Goal: Task Accomplishment & Management: Manage account settings

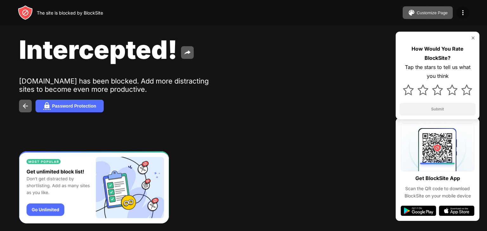
drag, startPoint x: 264, startPoint y: 140, endPoint x: 464, endPoint y: 9, distance: 239.3
click at [464, 9] on div at bounding box center [462, 12] width 13 height 13
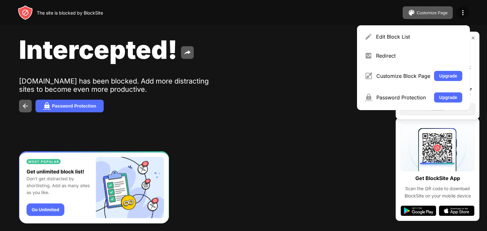
click at [464, 9] on img at bounding box center [463, 13] width 8 height 8
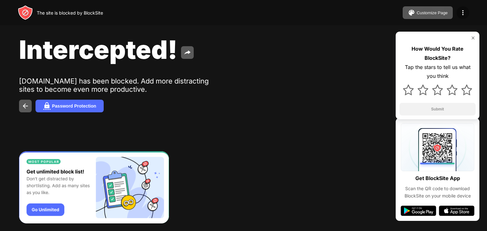
click at [464, 8] on div at bounding box center [462, 12] width 13 height 13
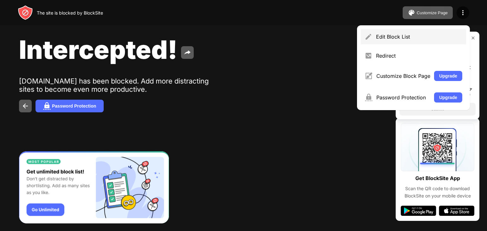
click at [408, 35] on div "Edit Block List" at bounding box center [419, 37] width 86 height 6
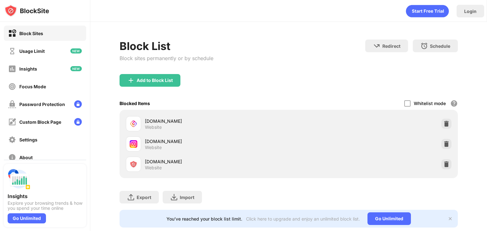
scroll to position [19, 0]
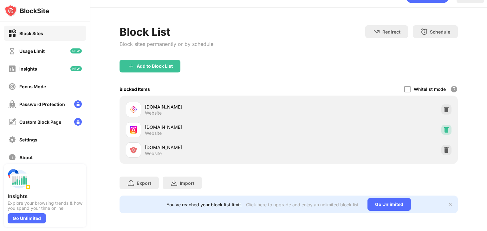
click at [443, 127] on img at bounding box center [446, 130] width 6 height 6
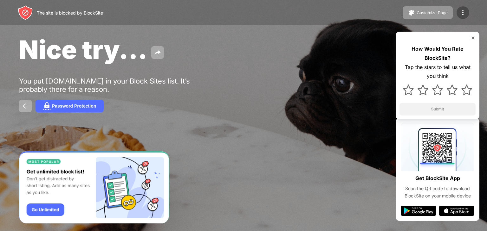
click at [465, 7] on div at bounding box center [462, 12] width 13 height 13
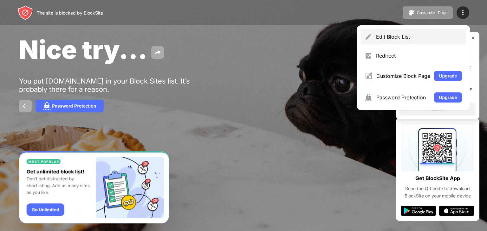
click at [426, 34] on div "Edit Block List" at bounding box center [419, 37] width 86 height 6
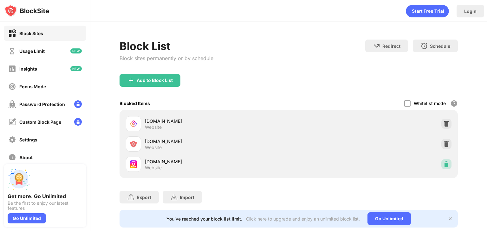
click at [444, 162] on img at bounding box center [446, 164] width 6 height 6
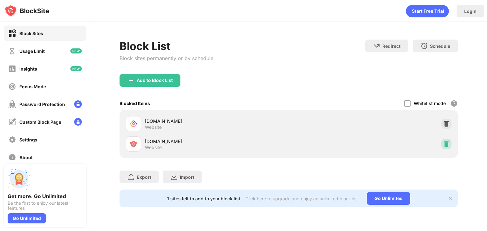
click at [447, 141] on img at bounding box center [446, 144] width 6 height 6
